Goal: Complete application form

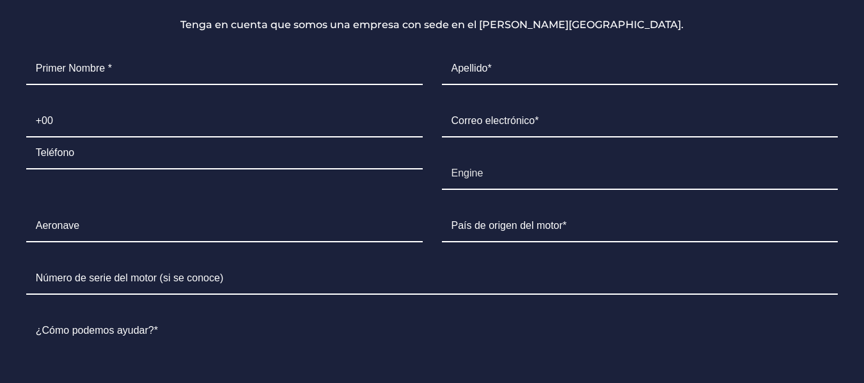
scroll to position [960, 0]
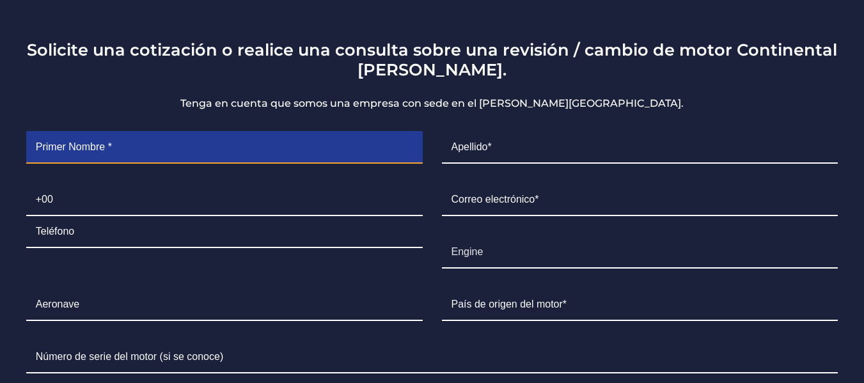
click at [248, 132] on input "Contact form" at bounding box center [224, 148] width 397 height 32
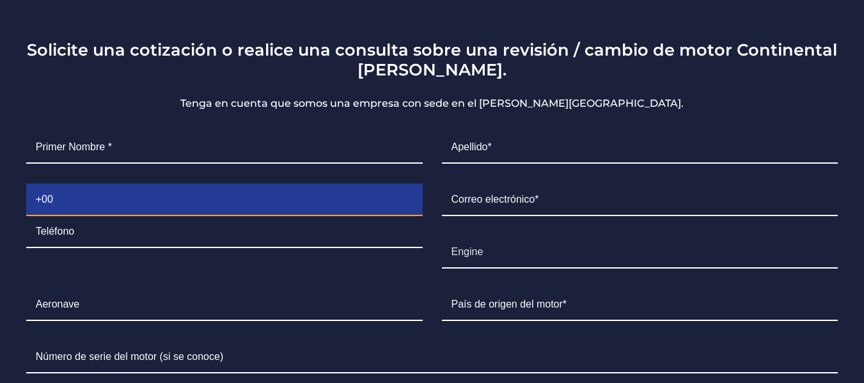
click at [235, 184] on input "Contact form" at bounding box center [224, 200] width 397 height 32
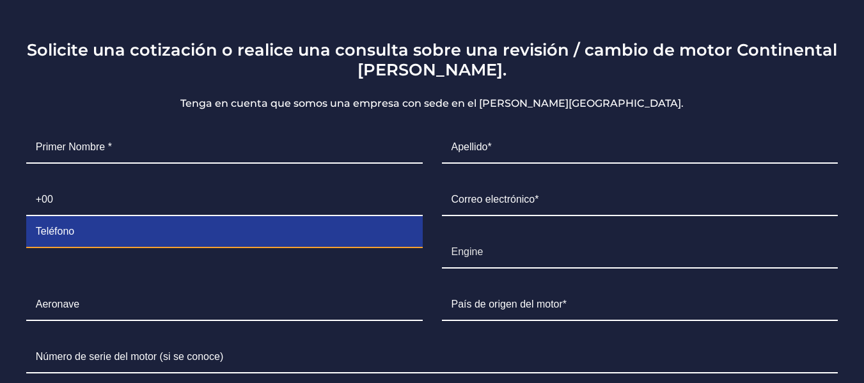
click at [255, 216] on input "Contact form" at bounding box center [224, 232] width 397 height 32
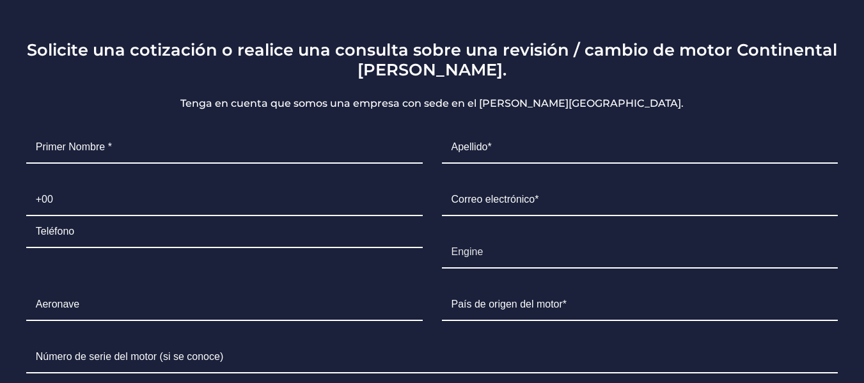
click at [262, 247] on ul "Primer Nombre * Apellido* Teléfono Correo electrónico* Motor Engine Aeronave Pa…" at bounding box center [433, 376] width 832 height 509
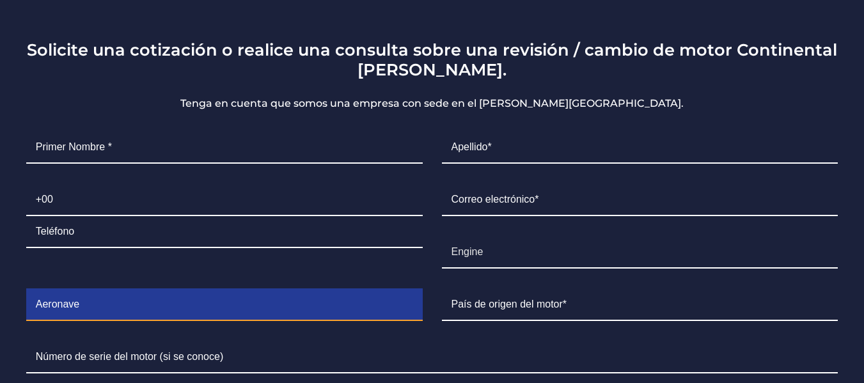
click at [264, 289] on input "Contact form" at bounding box center [224, 305] width 397 height 32
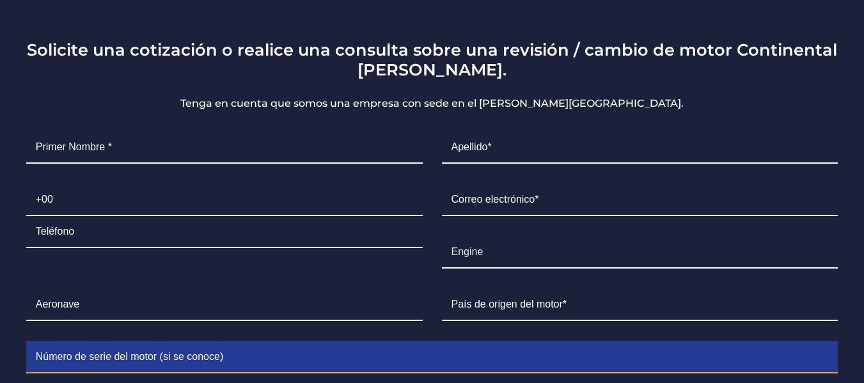
click at [283, 342] on input "Contact form" at bounding box center [432, 358] width 813 height 32
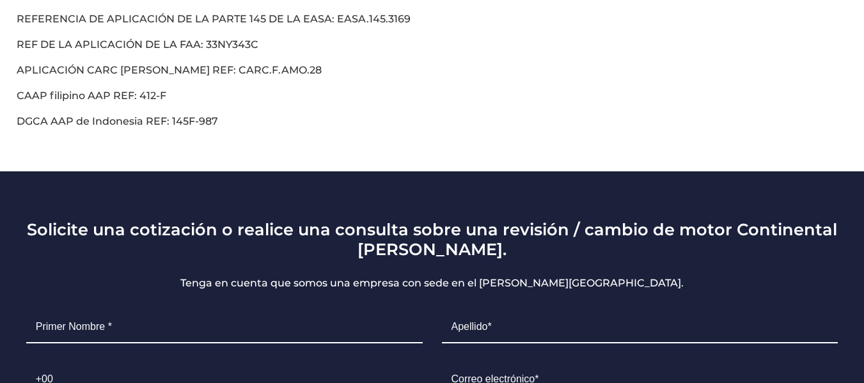
scroll to position [768, 0]
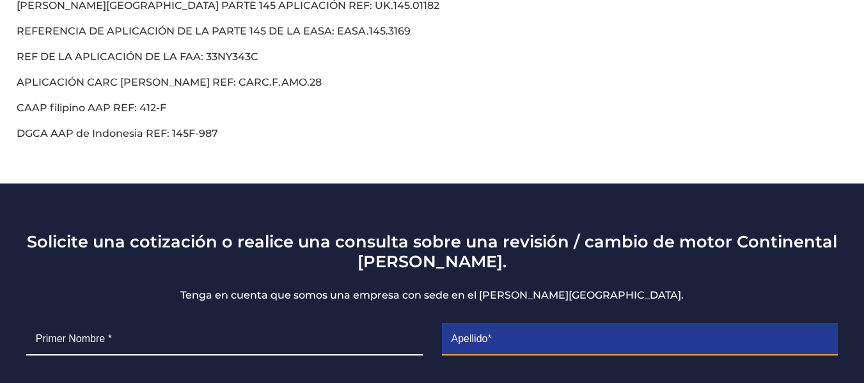
click at [553, 324] on input "Contact form" at bounding box center [640, 340] width 397 height 32
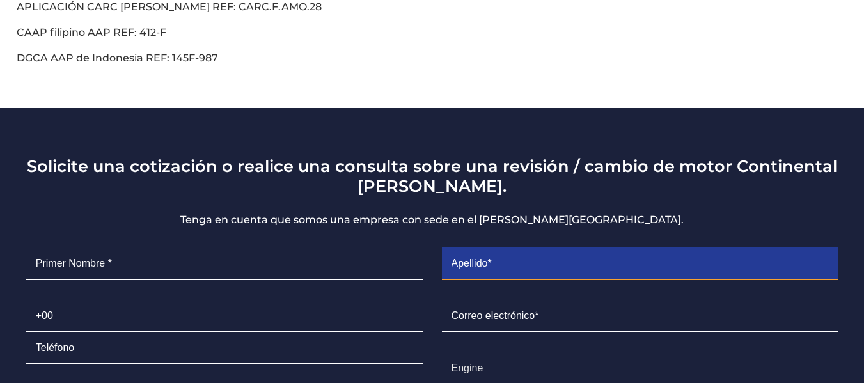
scroll to position [960, 0]
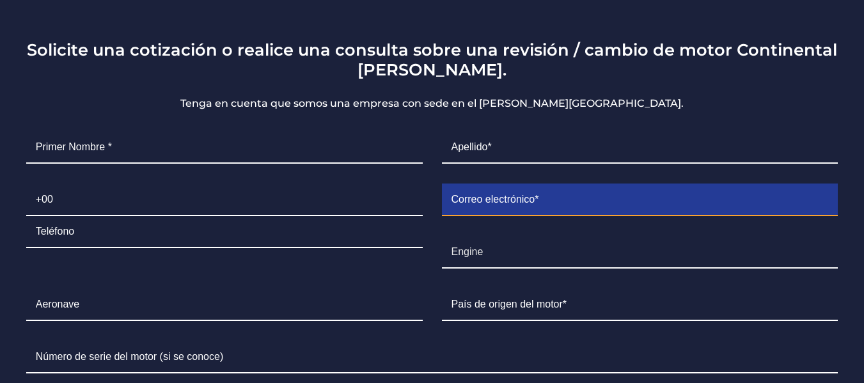
click at [555, 184] on input "Contact form" at bounding box center [640, 200] width 397 height 32
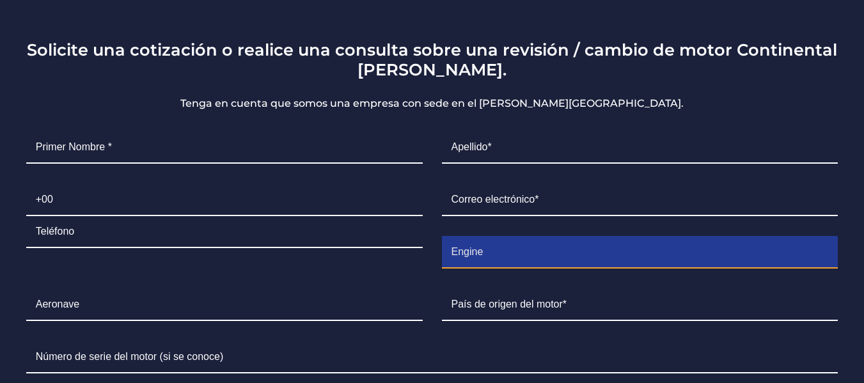
click at [473, 237] on input "Engine" at bounding box center [640, 253] width 397 height 32
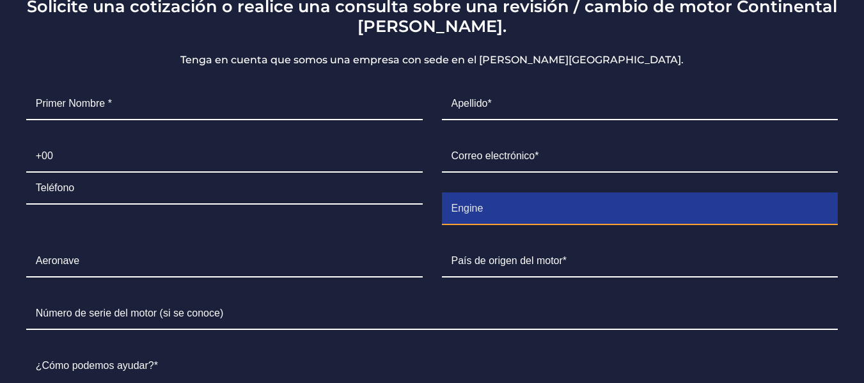
scroll to position [1024, 0]
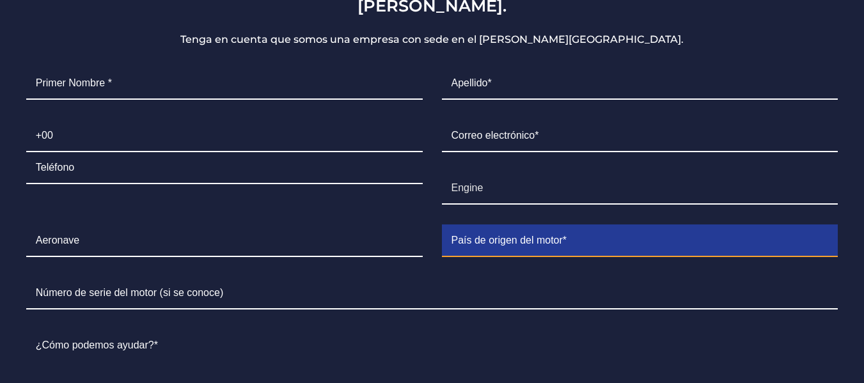
click at [500, 225] on input "Contact form" at bounding box center [640, 241] width 397 height 32
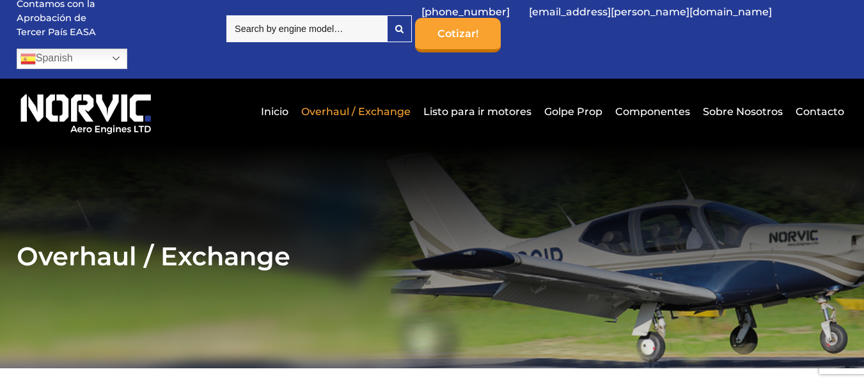
scroll to position [0, 0]
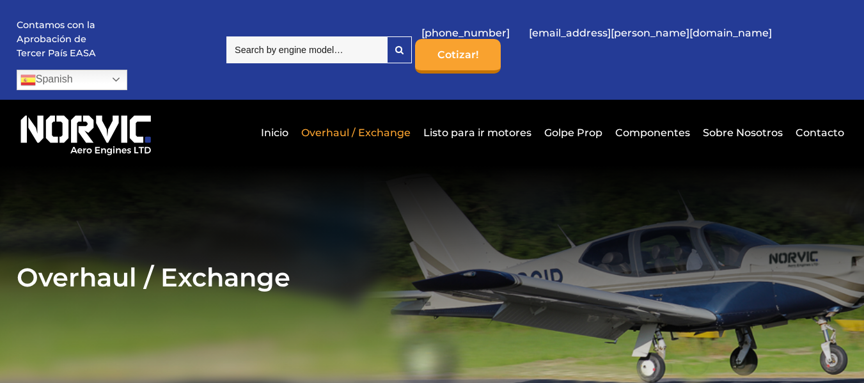
click at [358, 47] on input "search" at bounding box center [306, 49] width 161 height 27
type input "653207"
